Goal: Book appointment/travel/reservation

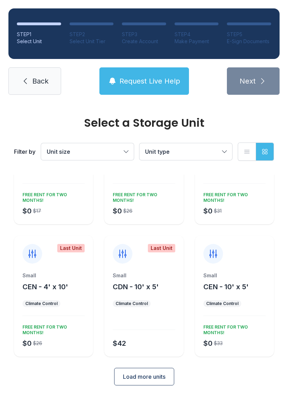
scroll to position [72, 0]
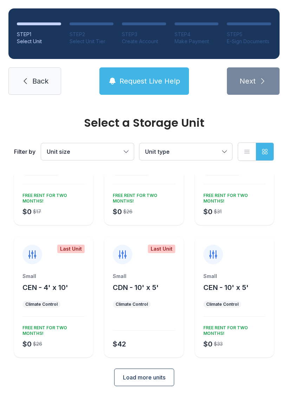
click at [154, 376] on span "Load more units" at bounding box center [144, 377] width 43 height 8
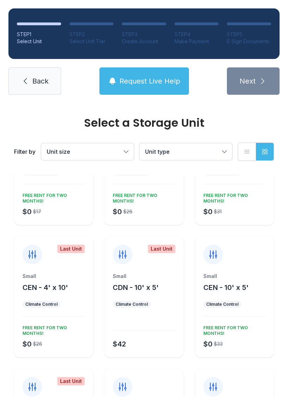
click at [123, 151] on button "Unit size" at bounding box center [87, 151] width 93 height 17
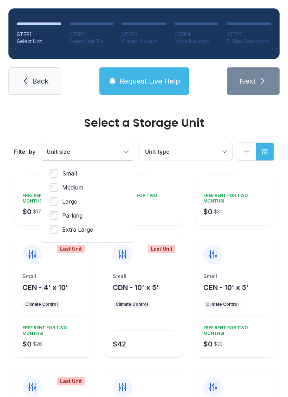
click at [215, 151] on span "Unit type" at bounding box center [182, 152] width 74 height 8
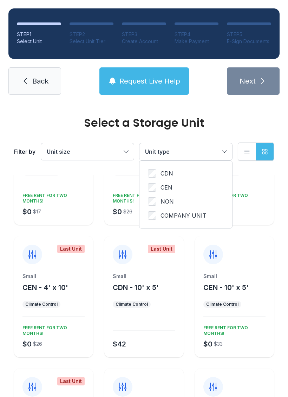
click at [121, 156] on button "Unit size" at bounding box center [87, 151] width 93 height 17
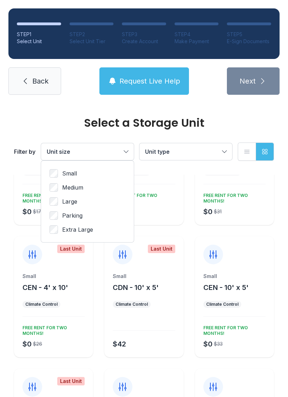
click at [79, 188] on span "Medium" at bounding box center [72, 187] width 21 height 8
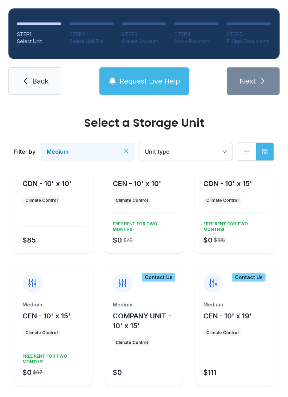
scroll to position [44, 0]
click at [138, 224] on div "FREE RENT FOR TWO MONTHS!" at bounding box center [142, 226] width 65 height 14
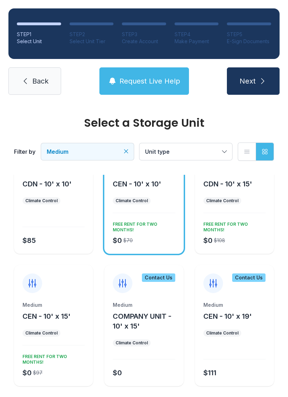
click at [260, 85] on icon "submit" at bounding box center [263, 81] width 8 height 8
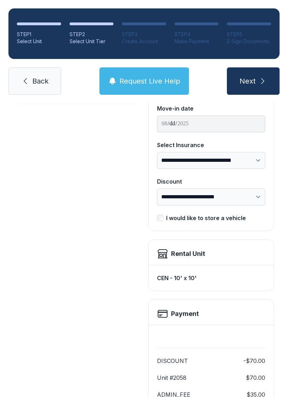
scroll to position [69, 0]
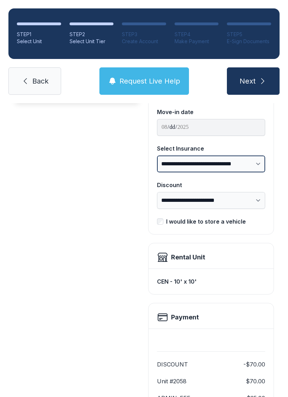
click at [258, 165] on select "**********" at bounding box center [211, 164] width 108 height 17
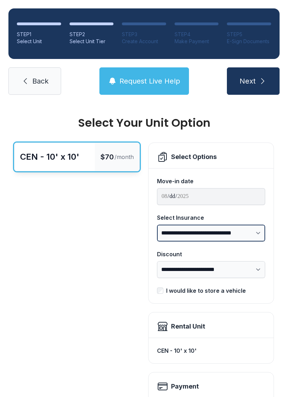
scroll to position [0, 0]
click at [35, 86] on span "Back" at bounding box center [40, 81] width 16 height 10
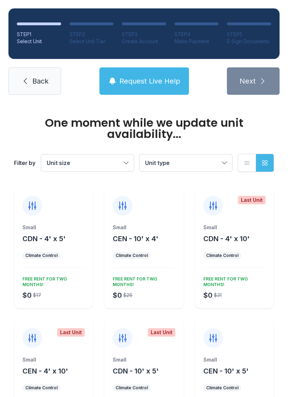
click at [43, 80] on span "Back" at bounding box center [40, 81] width 16 height 10
